Goal: Find specific page/section: Find specific page/section

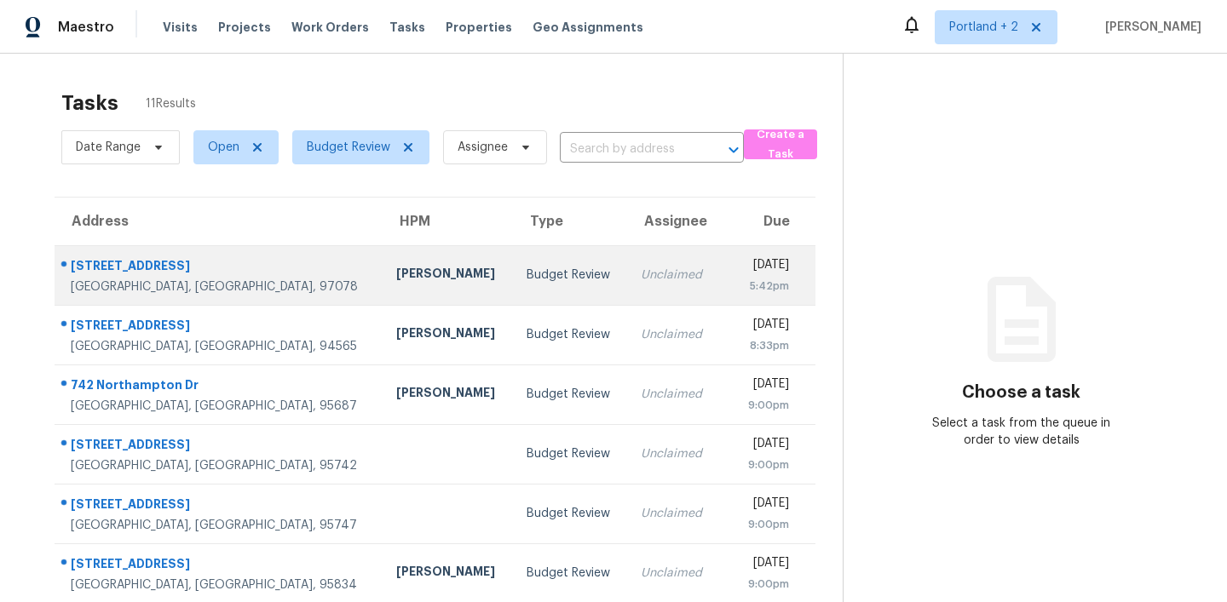
click at [111, 266] on div "[STREET_ADDRESS]" at bounding box center [220, 267] width 298 height 21
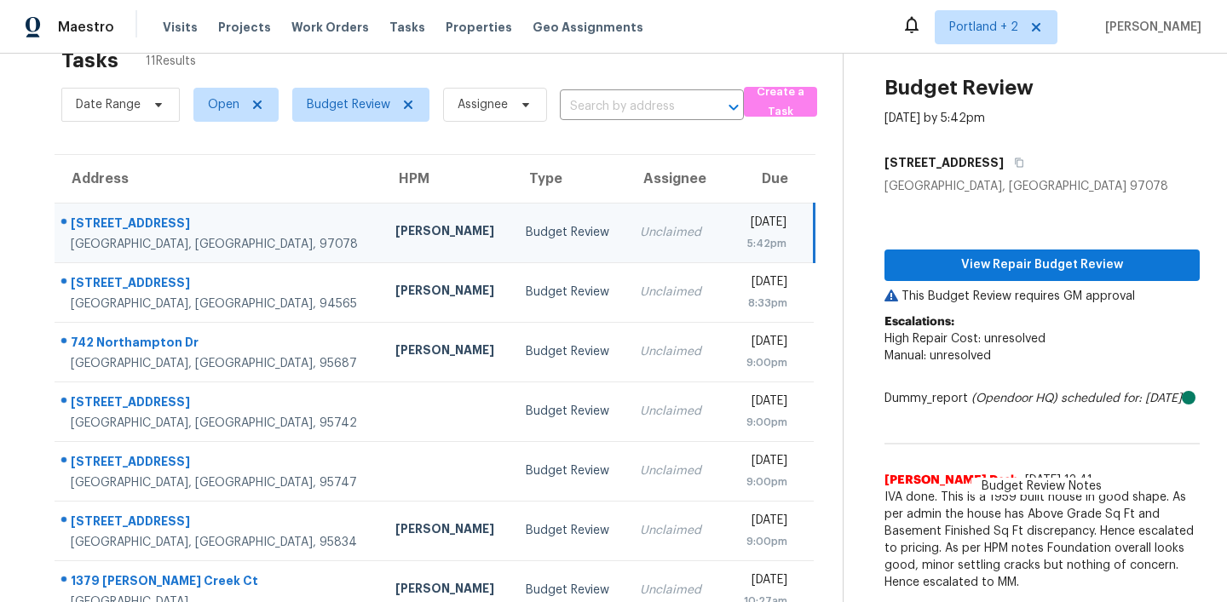
scroll to position [31, 0]
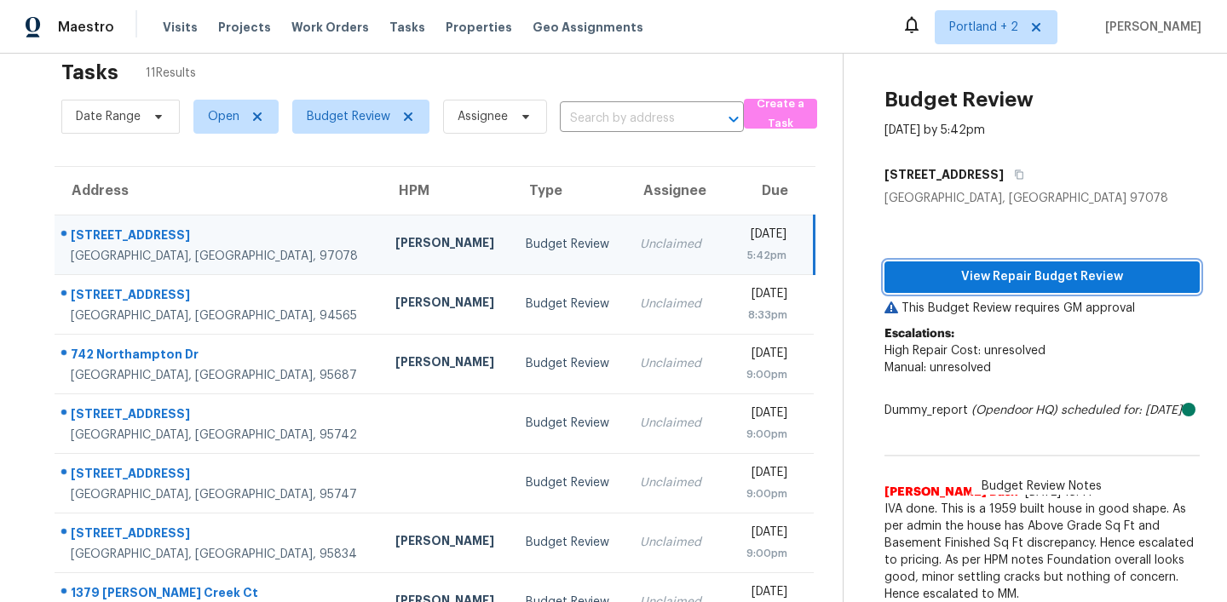
click at [1050, 274] on span "View Repair Budget Review" at bounding box center [1042, 277] width 288 height 21
